Goal: Information Seeking & Learning: Understand process/instructions

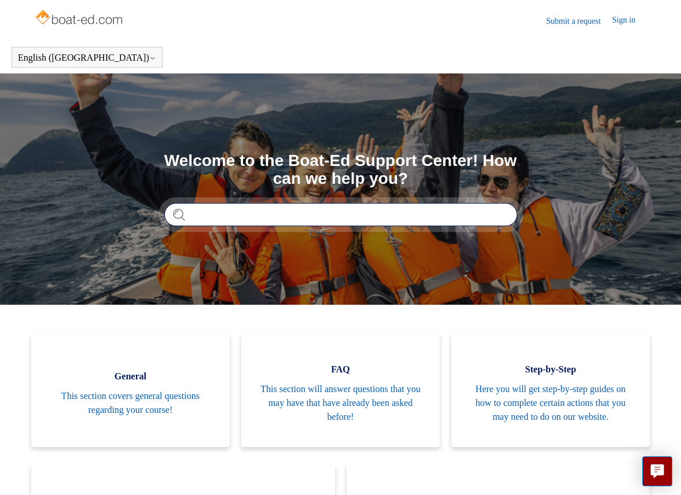
click at [237, 215] on input "Search" at bounding box center [340, 214] width 353 height 23
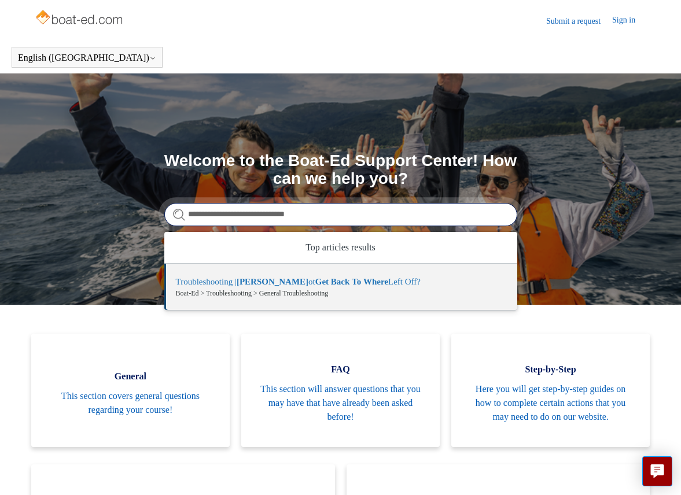
click at [279, 217] on input "**********" at bounding box center [340, 214] width 353 height 23
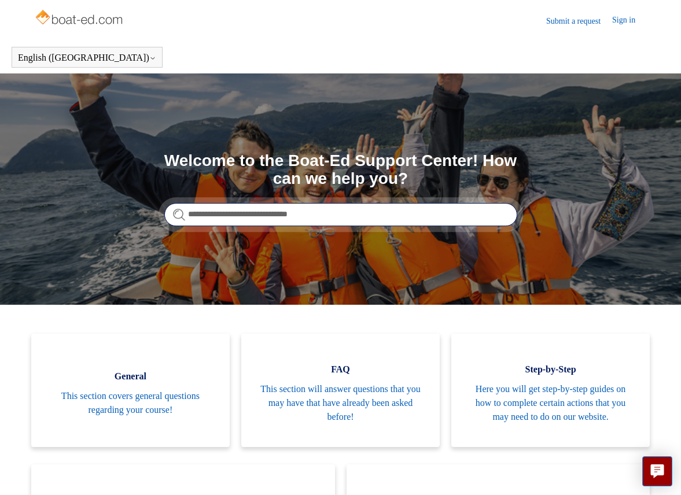
drag, startPoint x: 303, startPoint y: 215, endPoint x: 283, endPoint y: 229, distance: 24.2
click at [290, 216] on input "**********" at bounding box center [340, 214] width 353 height 23
type input "**********"
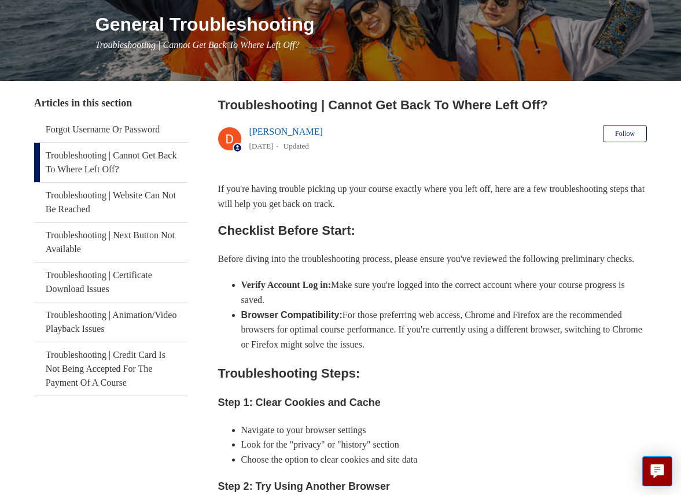
scroll to position [141, 0]
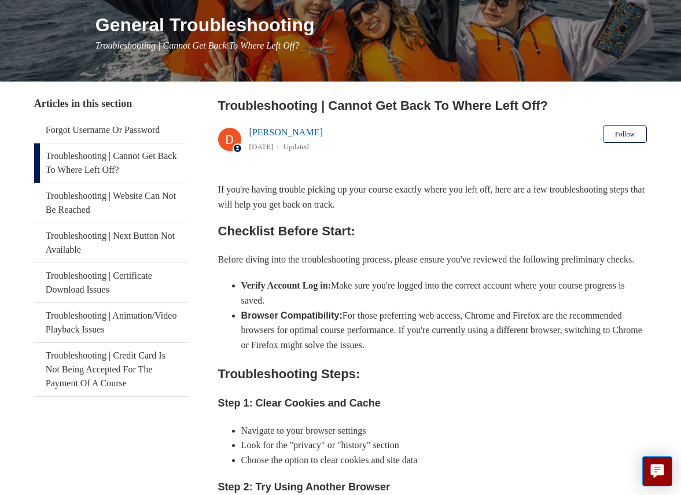
click at [271, 130] on link "[PERSON_NAME]" at bounding box center [285, 132] width 73 height 10
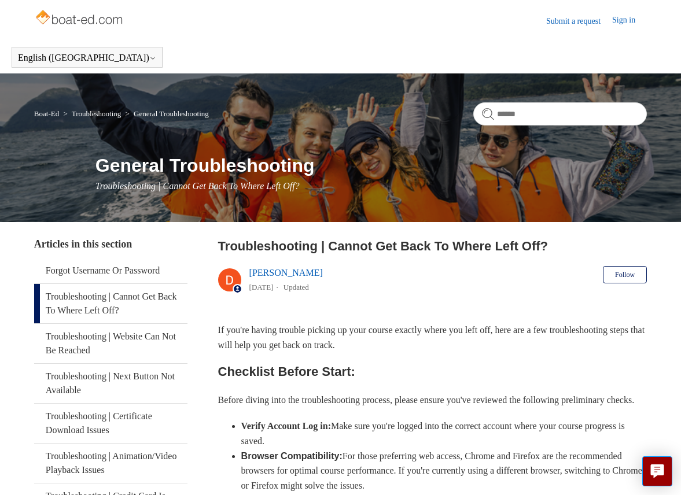
drag, startPoint x: 288, startPoint y: 443, endPoint x: 280, endPoint y: 445, distance: 8.3
click at [289, 431] on strong "Verify Account Log in:" at bounding box center [286, 426] width 90 height 10
click at [266, 447] on li "Verify Account Log in: Make sure you're logged into the correct account where y…" at bounding box center [444, 434] width 406 height 30
click at [263, 431] on strong "Verify Account Log in:" at bounding box center [286, 426] width 90 height 10
drag, startPoint x: 264, startPoint y: 444, endPoint x: 294, endPoint y: 444, distance: 30.1
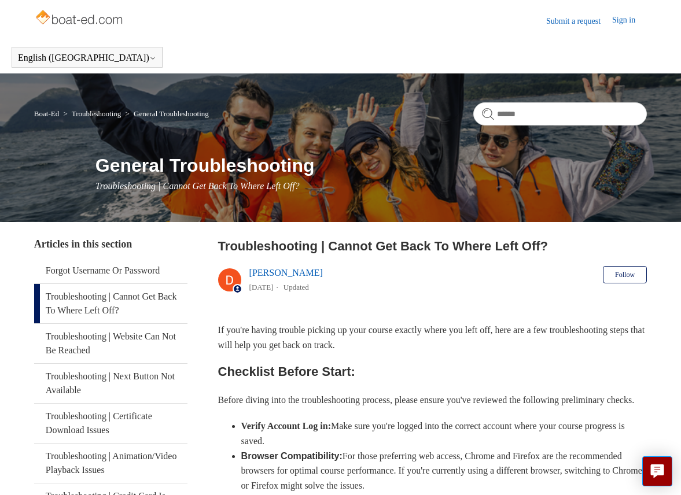
click at [266, 431] on strong "Verify Account Log in:" at bounding box center [286, 426] width 90 height 10
drag, startPoint x: 294, startPoint y: 444, endPoint x: 301, endPoint y: 470, distance: 26.5
click at [297, 431] on strong "Verify Account Log in:" at bounding box center [286, 426] width 90 height 10
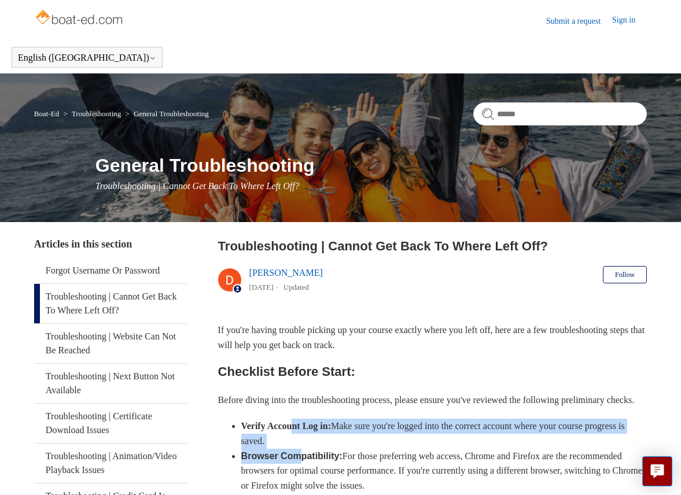
click at [307, 471] on ul "Verify Account Log in: Make sure you're logged into the correct account where y…" at bounding box center [439, 456] width 418 height 74
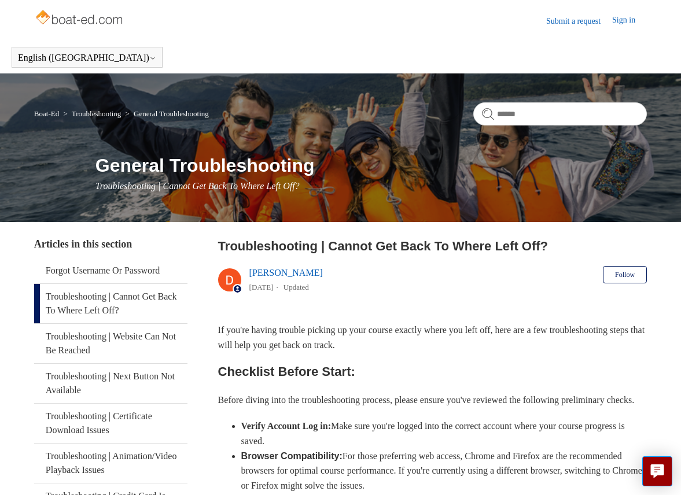
click at [310, 476] on li "Browser Compatibility: For those preferring web access, Chrome and Firefox are …" at bounding box center [444, 471] width 406 height 45
drag, startPoint x: 472, startPoint y: 478, endPoint x: 469, endPoint y: 470, distance: 8.3
click at [472, 476] on li "Browser Compatibility: For those preferring web access, Chrome and Firefox are …" at bounding box center [444, 471] width 406 height 45
drag, startPoint x: 467, startPoint y: 470, endPoint x: 458, endPoint y: 462, distance: 12.4
click at [466, 470] on li "Browser Compatibility: For those preferring web access, Chrome and Firefox are …" at bounding box center [444, 471] width 406 height 45
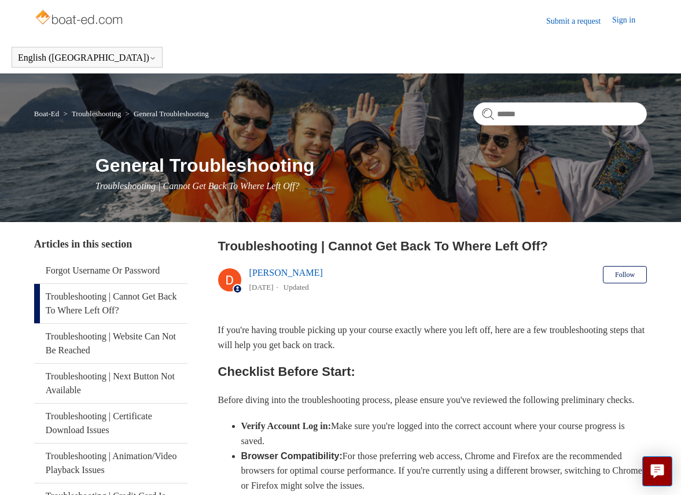
click at [621, 20] on link "Sign in" at bounding box center [629, 21] width 35 height 14
click at [521, 20] on link "Submit a request" at bounding box center [514, 20] width 66 height 12
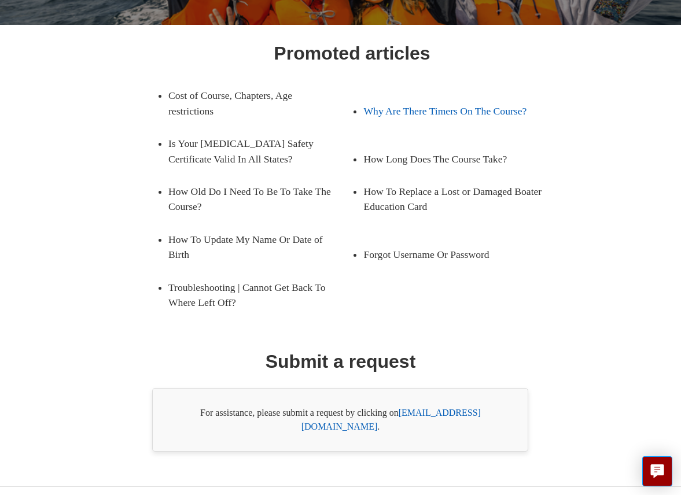
scroll to position [159, 0]
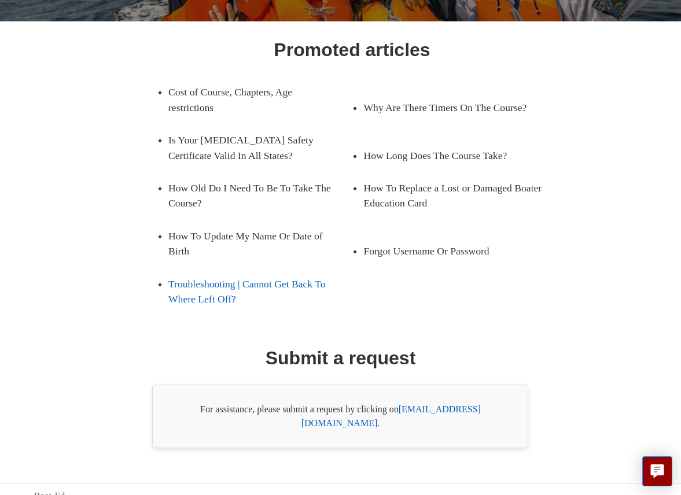
click at [198, 285] on link "Troubleshooting | Cannot Get Back To Where Left Off?" at bounding box center [260, 292] width 184 height 48
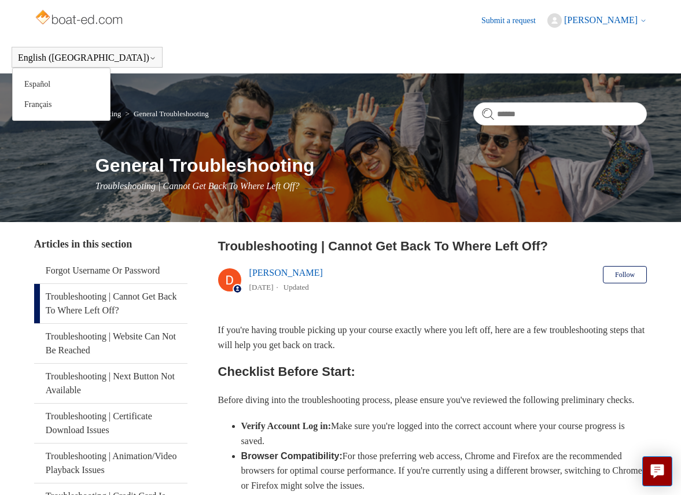
click at [69, 54] on button "English ([GEOGRAPHIC_DATA])" at bounding box center [87, 58] width 138 height 10
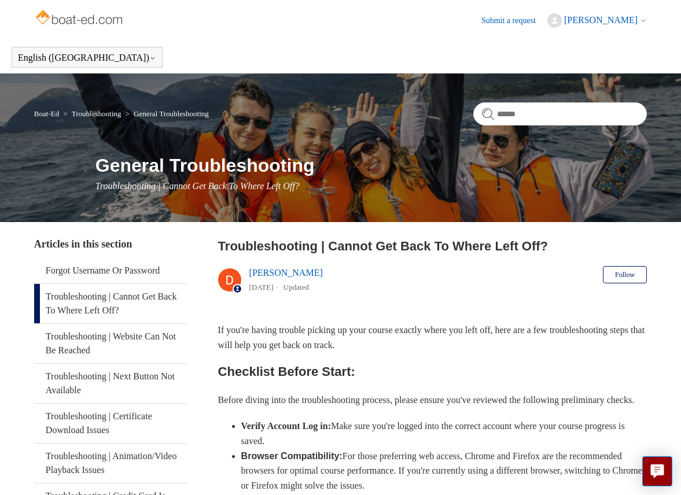
click at [612, 17] on span "[PERSON_NAME]" at bounding box center [600, 20] width 73 height 10
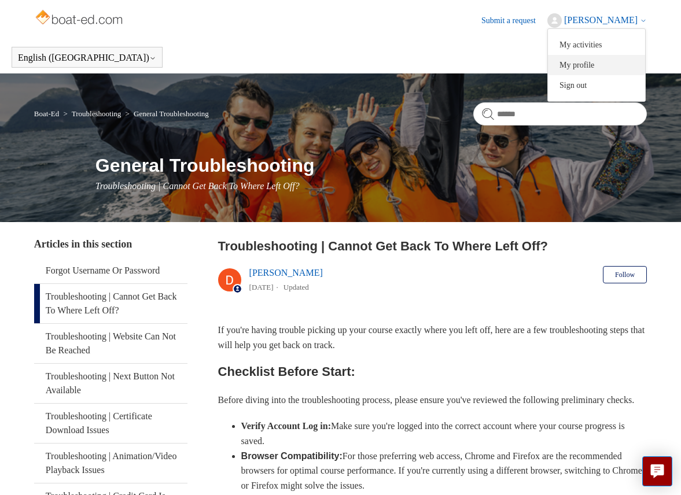
click at [600, 63] on link "My profile" at bounding box center [596, 65] width 97 height 20
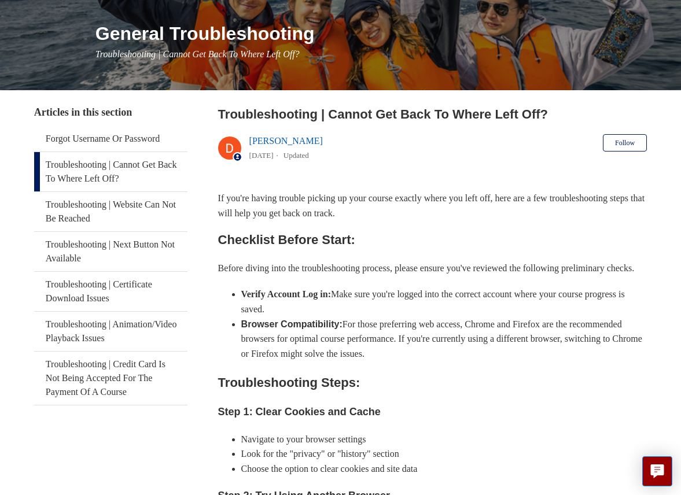
scroll to position [134, 0]
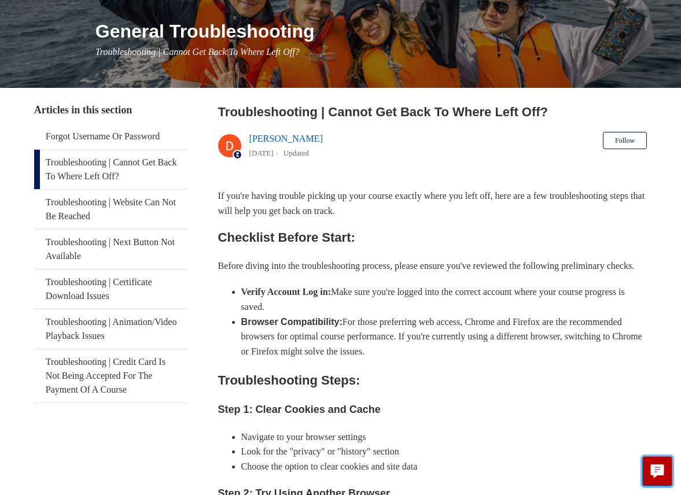
click at [659, 469] on icon "Live chat" at bounding box center [657, 470] width 13 height 11
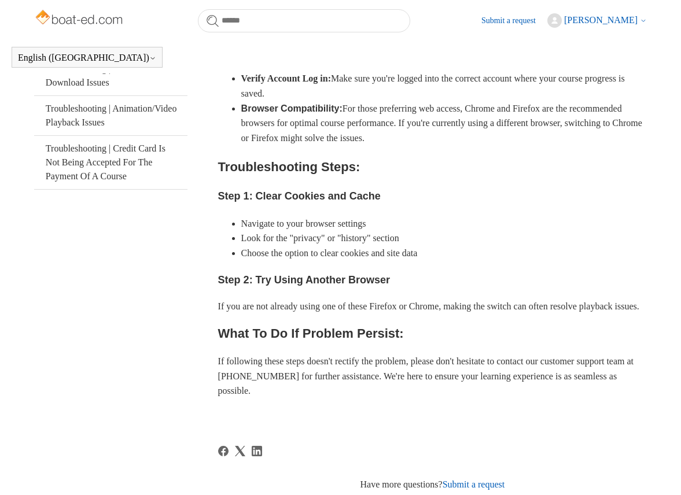
scroll to position [316, 0]
